Goal: Task Accomplishment & Management: Manage account settings

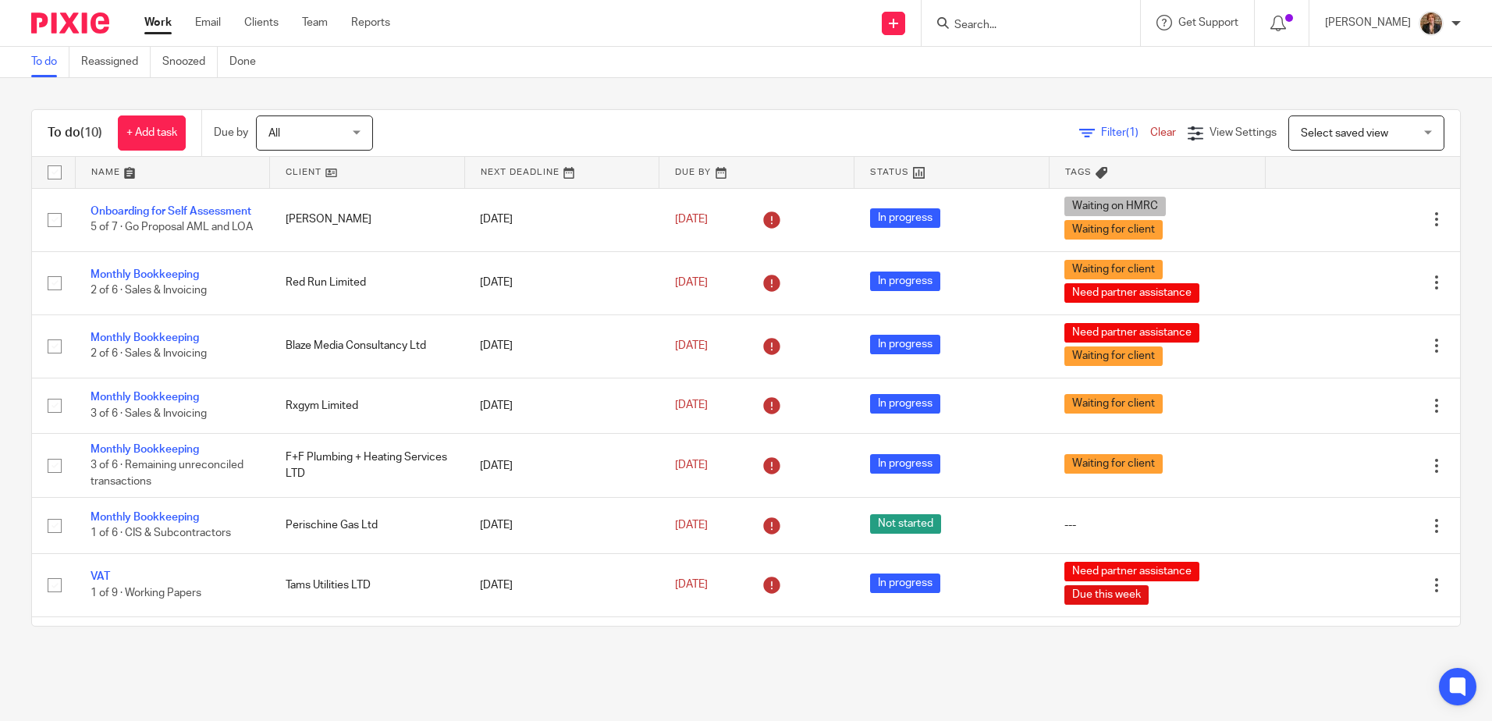
click at [1068, 28] on input "Search" at bounding box center [1023, 26] width 140 height 14
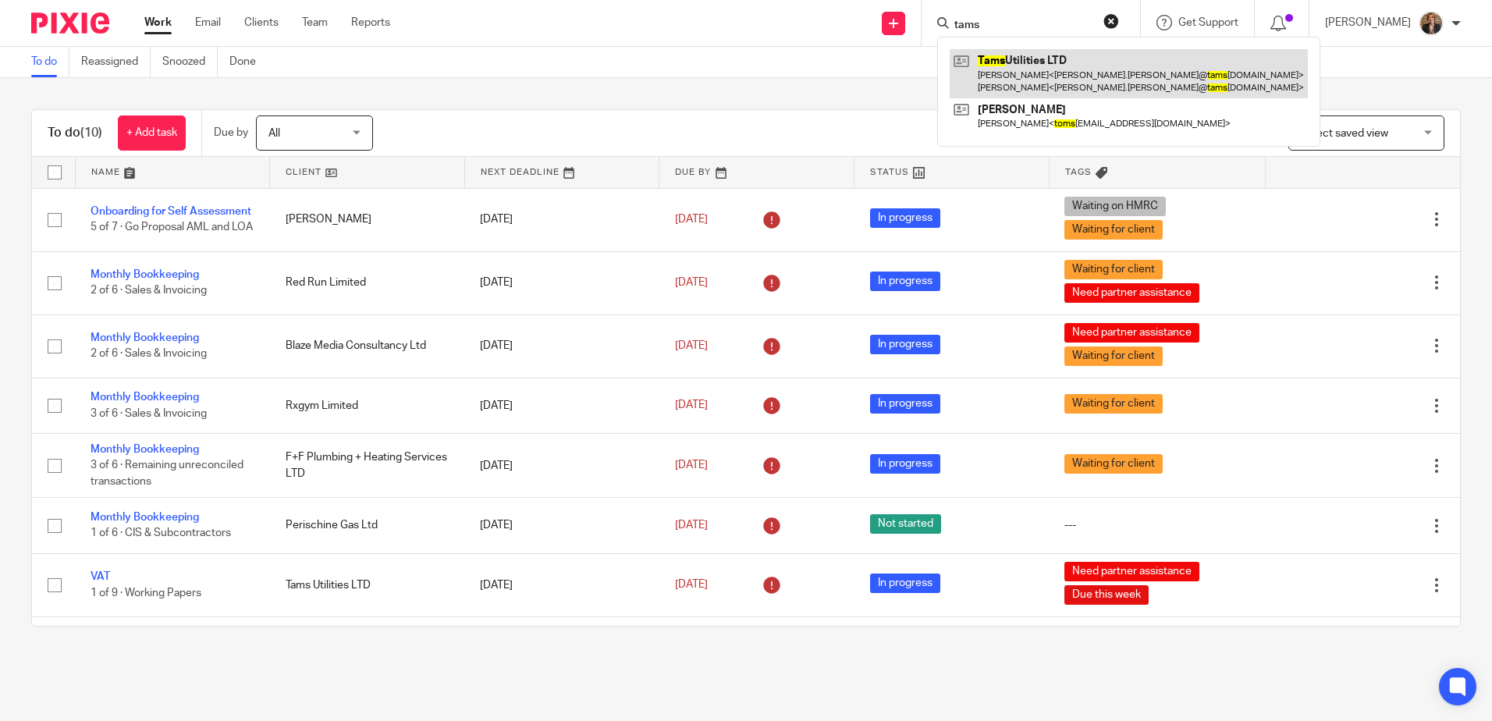
type input "tams"
click at [1075, 72] on link at bounding box center [1128, 73] width 358 height 48
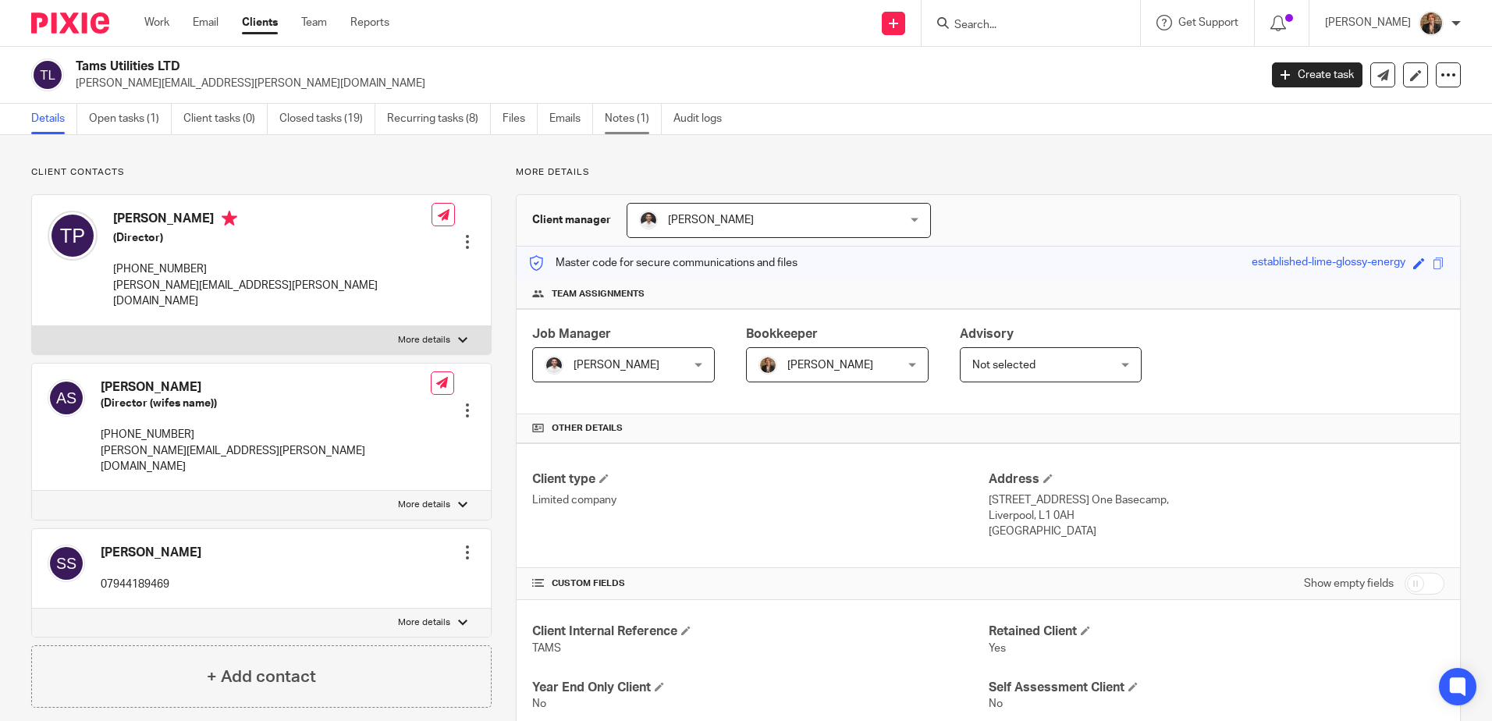
click at [630, 111] on link "Notes (1)" at bounding box center [633, 119] width 57 height 30
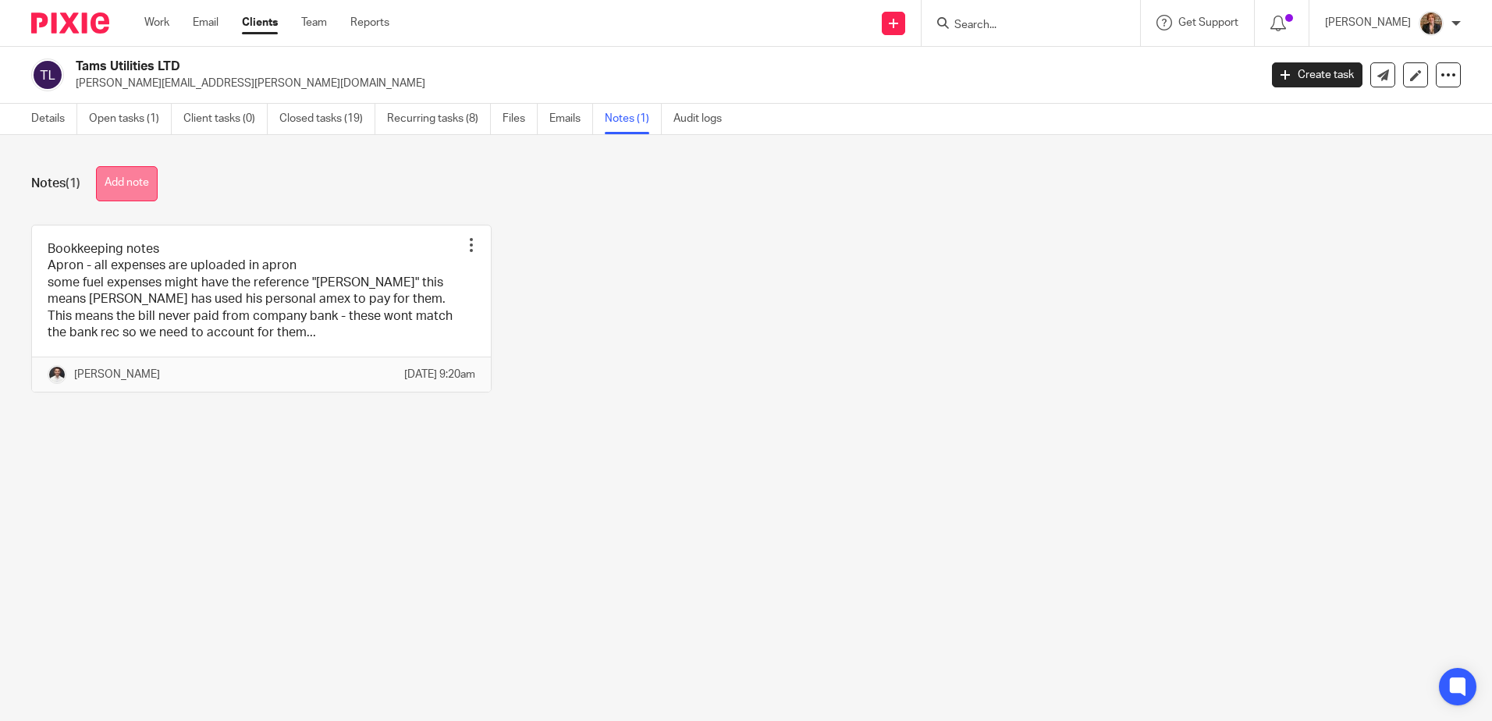
click at [122, 187] on button "Add note" at bounding box center [127, 183] width 62 height 35
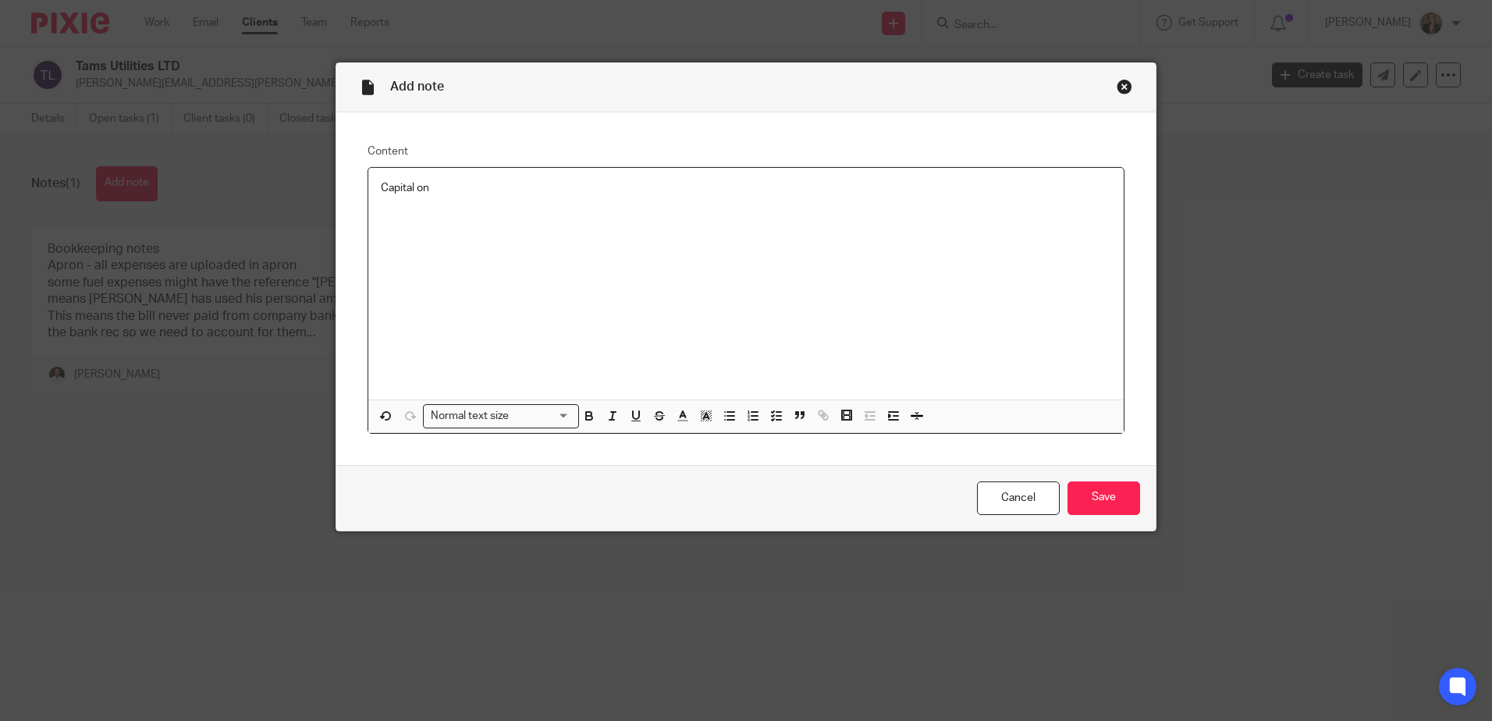
drag, startPoint x: 602, startPoint y: 189, endPoint x: 730, endPoint y: 761, distance: 586.0
click at [730, 720] on html "Work Email Clients Team Reports Work Email Clients Team Reports Settings Send n…" at bounding box center [746, 360] width 1492 height 721
click at [516, 250] on div "Capital on Tap" at bounding box center [745, 284] width 755 height 232
click at [530, 279] on div "Capital on Tap [URL][DOMAIN_NAME]" at bounding box center [745, 284] width 755 height 232
click at [662, 222] on p "https://account.capitalontap.com/apps/portal/" at bounding box center [746, 219] width 730 height 16
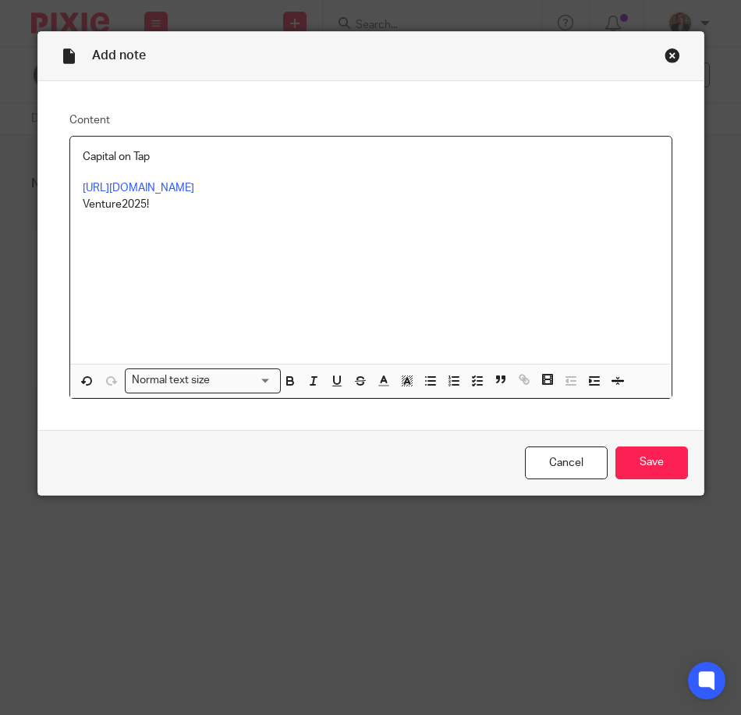
click at [204, 213] on div "Capital on Tap https://account.capitalontap.com/apps/portal/ Venture2025!" at bounding box center [371, 250] width 602 height 227
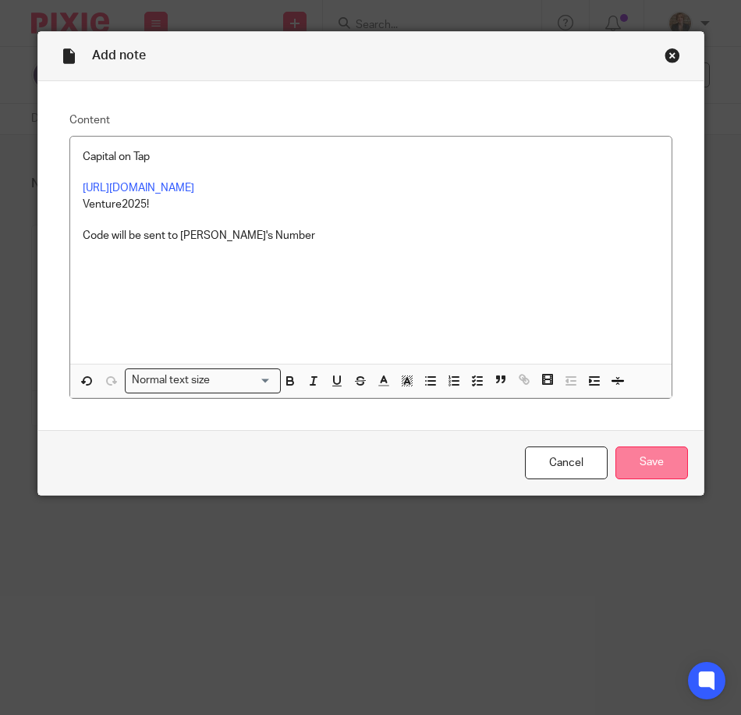
click at [627, 446] on input "Save" at bounding box center [652, 463] width 73 height 34
